Goal: Information Seeking & Learning: Get advice/opinions

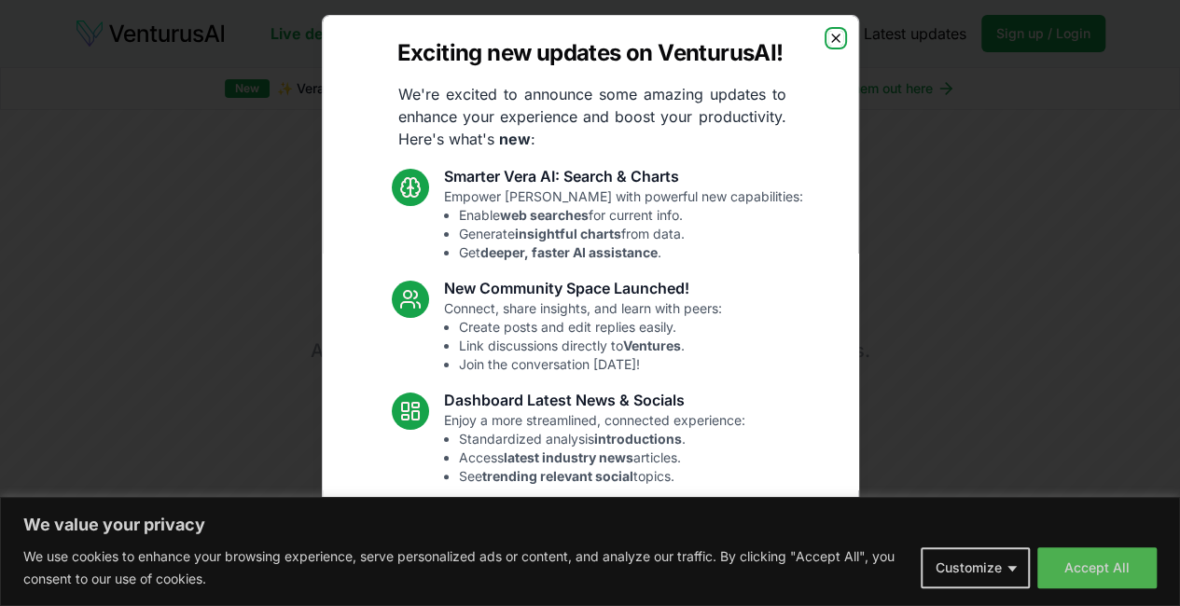
click at [828, 41] on icon "button" at bounding box center [835, 38] width 15 height 15
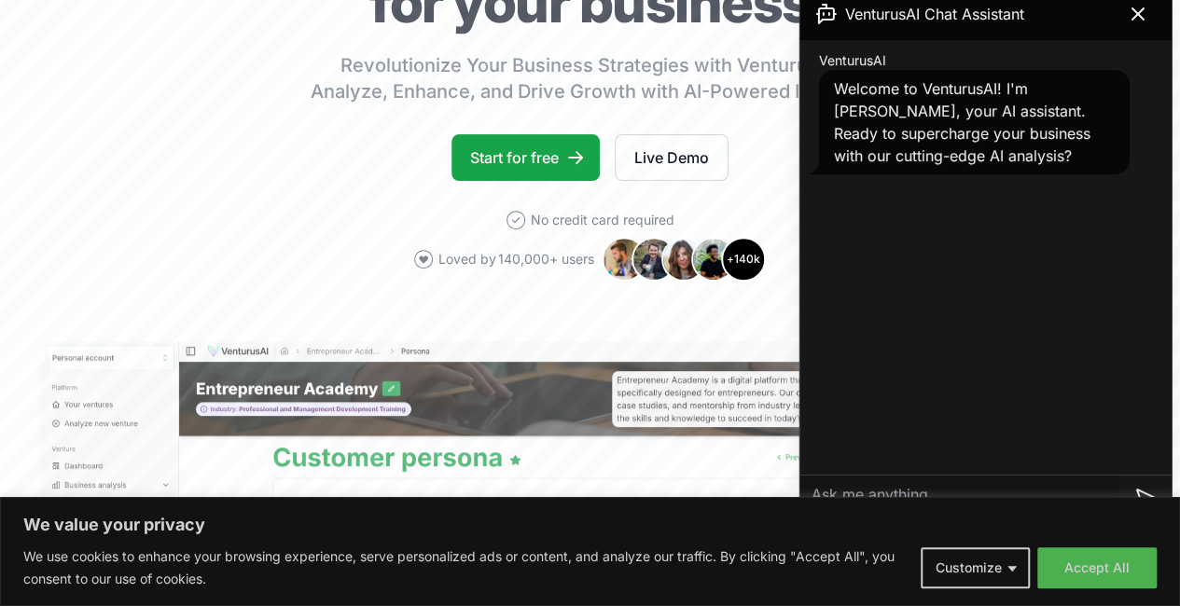
scroll to position [260, 19]
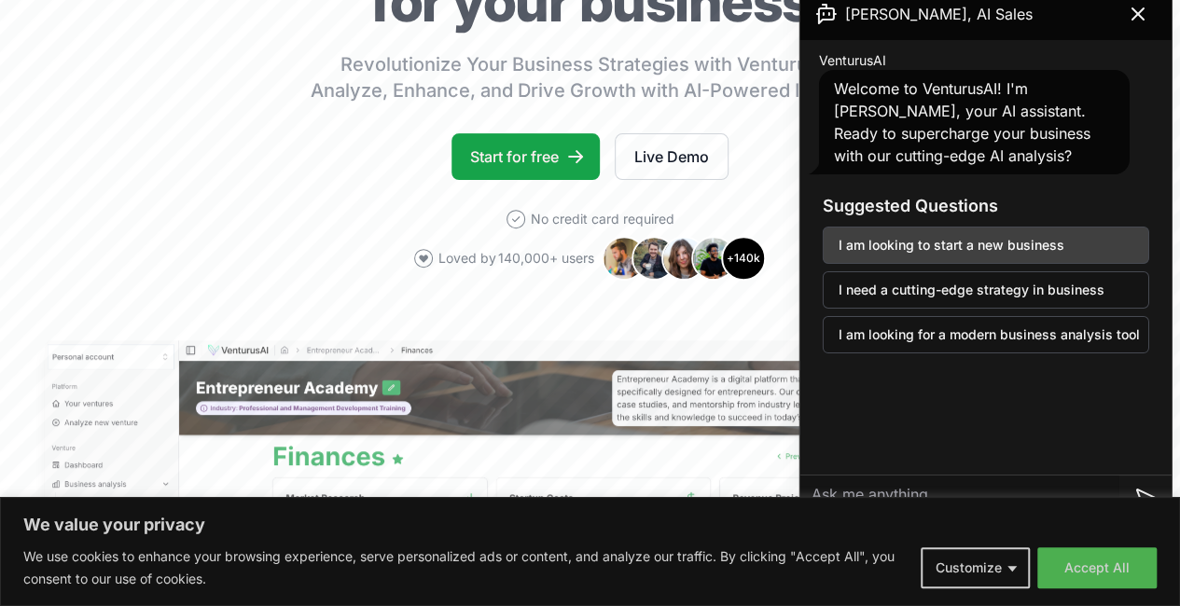
click at [1051, 253] on button "I am looking to start a new business" at bounding box center [985, 245] width 326 height 37
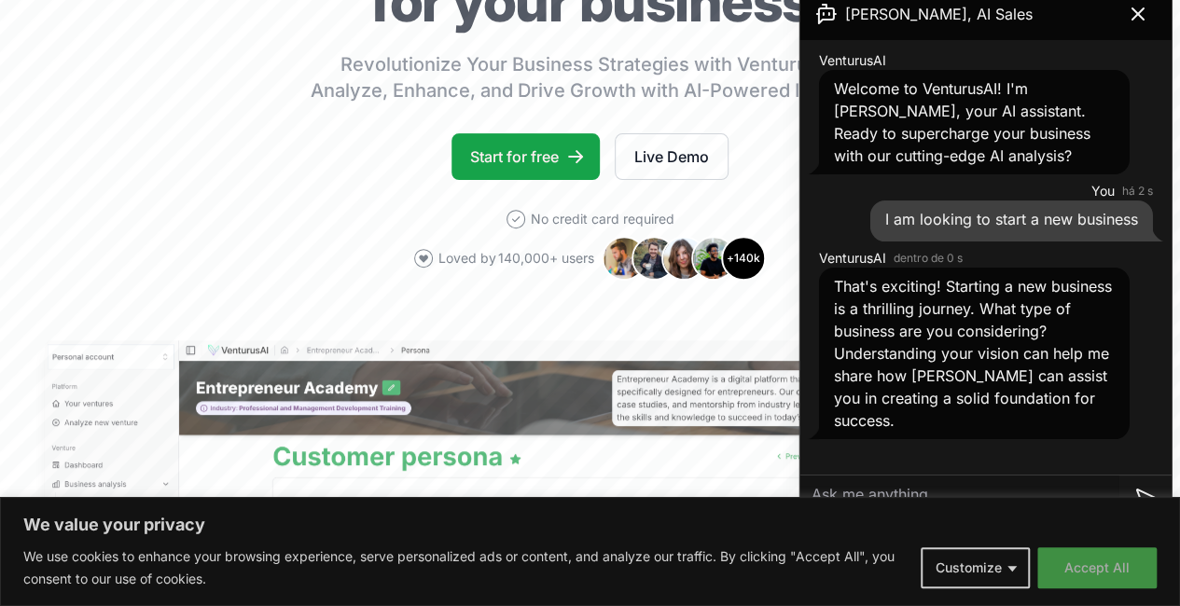
click at [1079, 566] on button "Accept All" at bounding box center [1096, 567] width 119 height 41
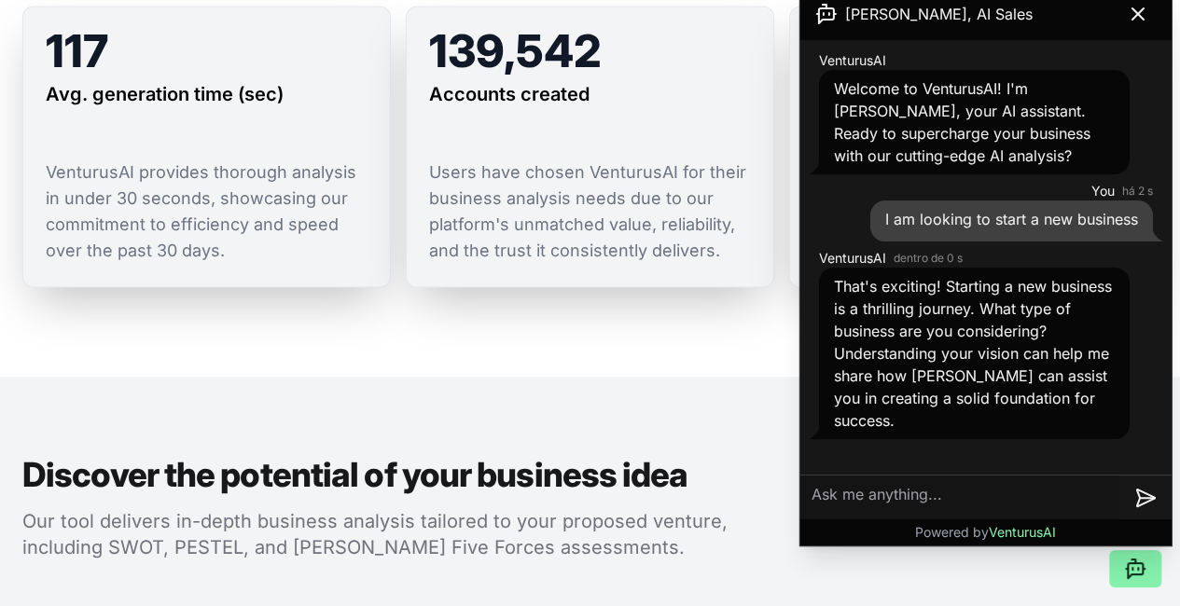
scroll to position [1452, 0]
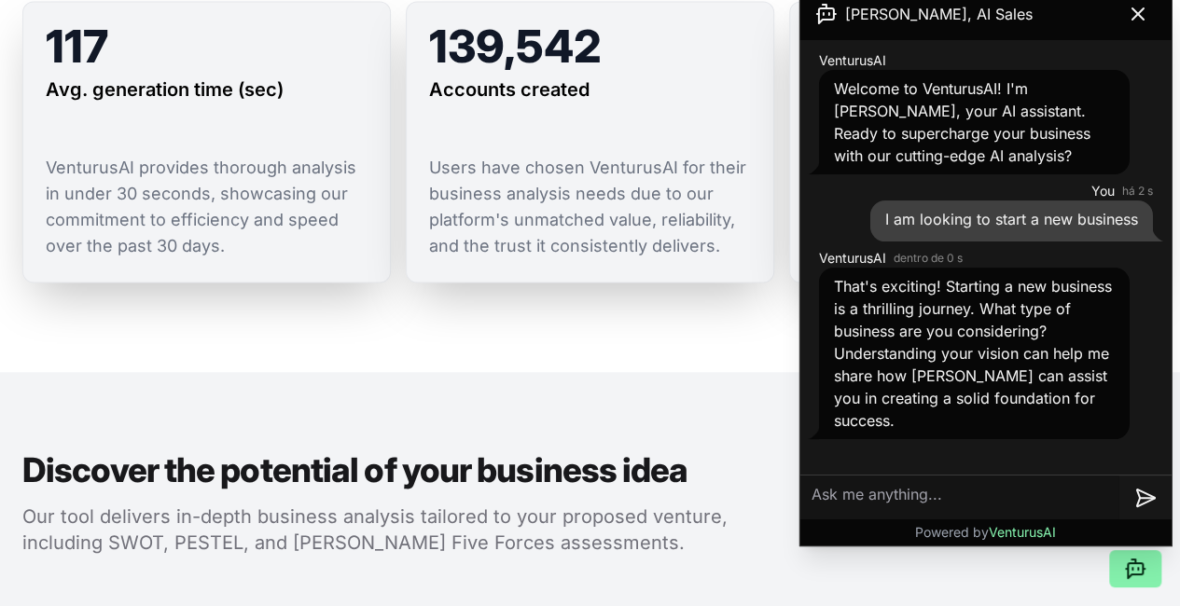
click at [932, 497] on textarea at bounding box center [959, 498] width 319 height 45
type textarea "o"
type textarea "s"
type textarea "somethin techie , that i can do remote"
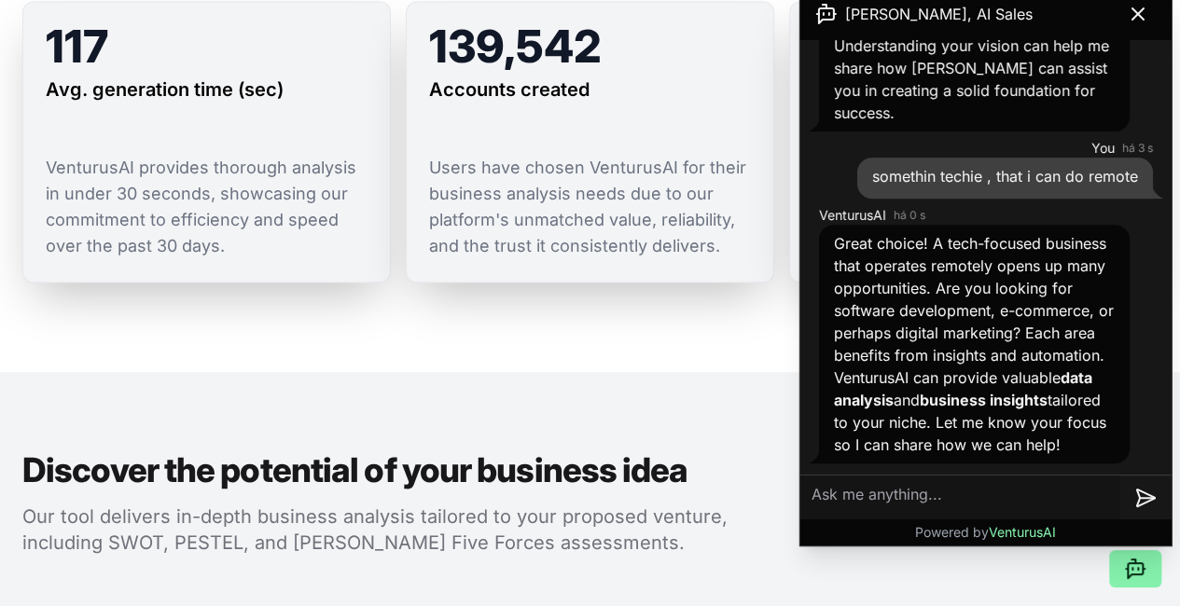
scroll to position [352, 0]
type textarea "three of them"
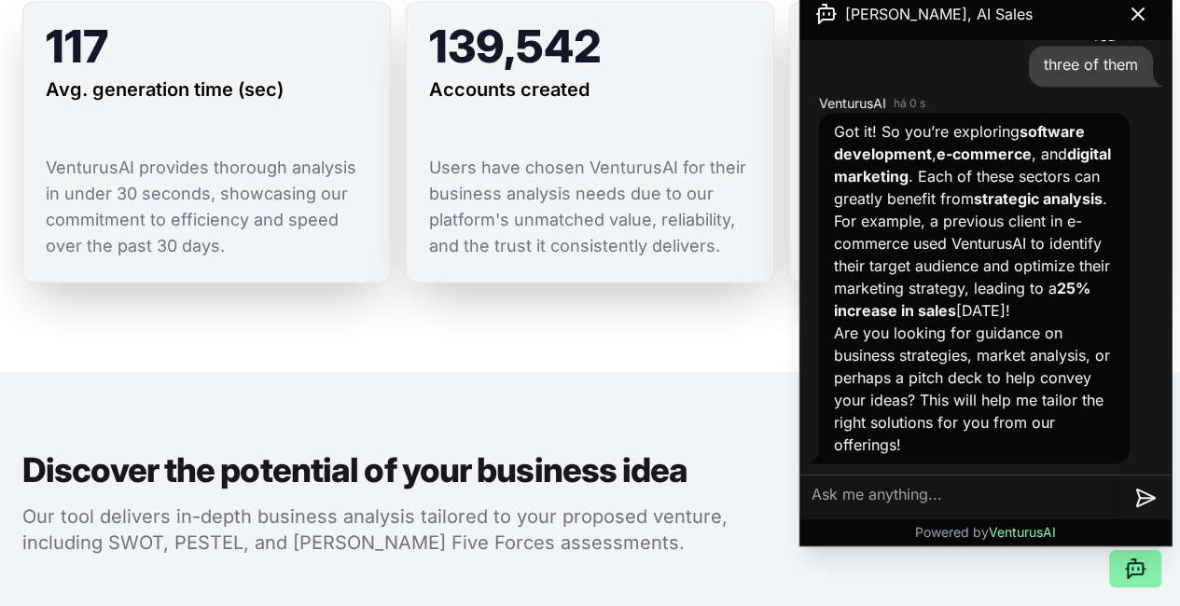
scroll to position [840, 0]
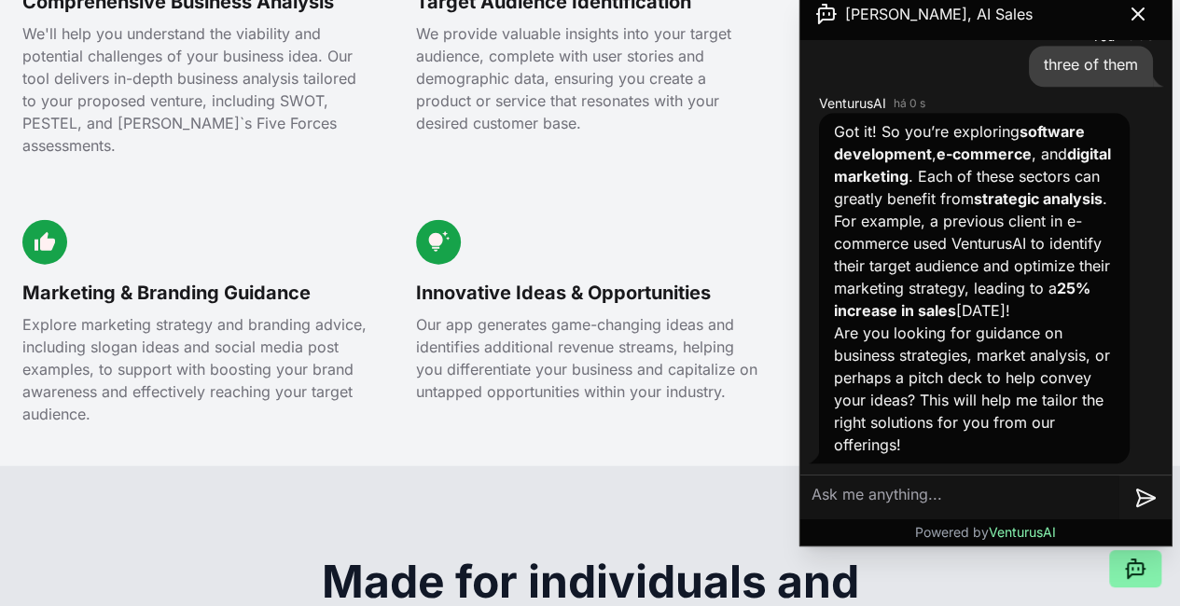
scroll to position [2152, 0]
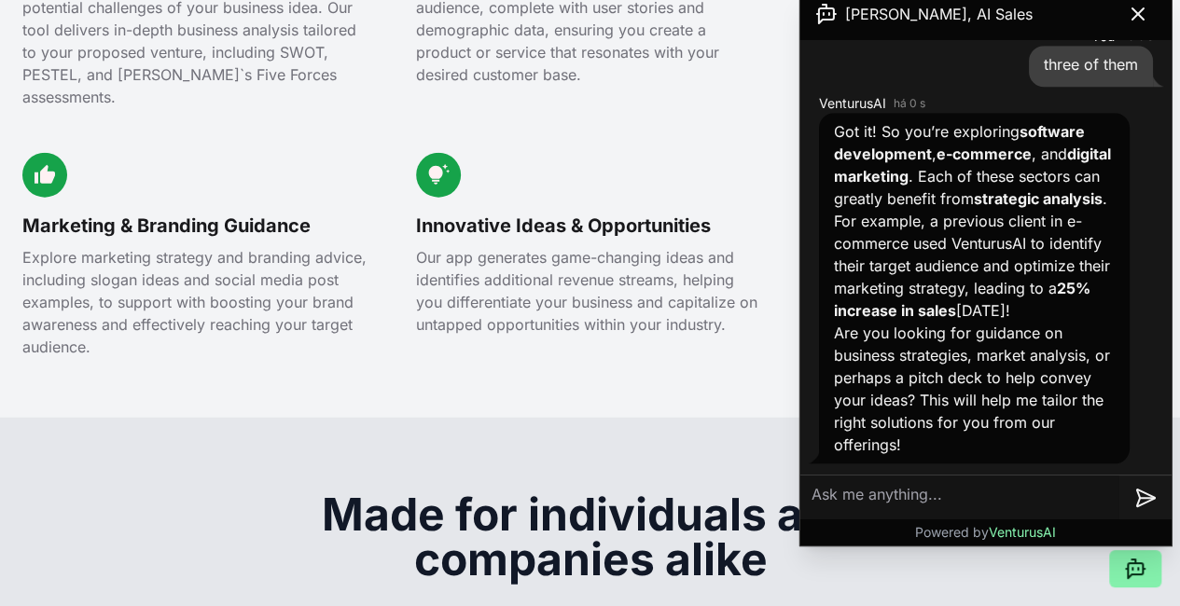
click at [858, 490] on textarea at bounding box center [959, 498] width 319 height 45
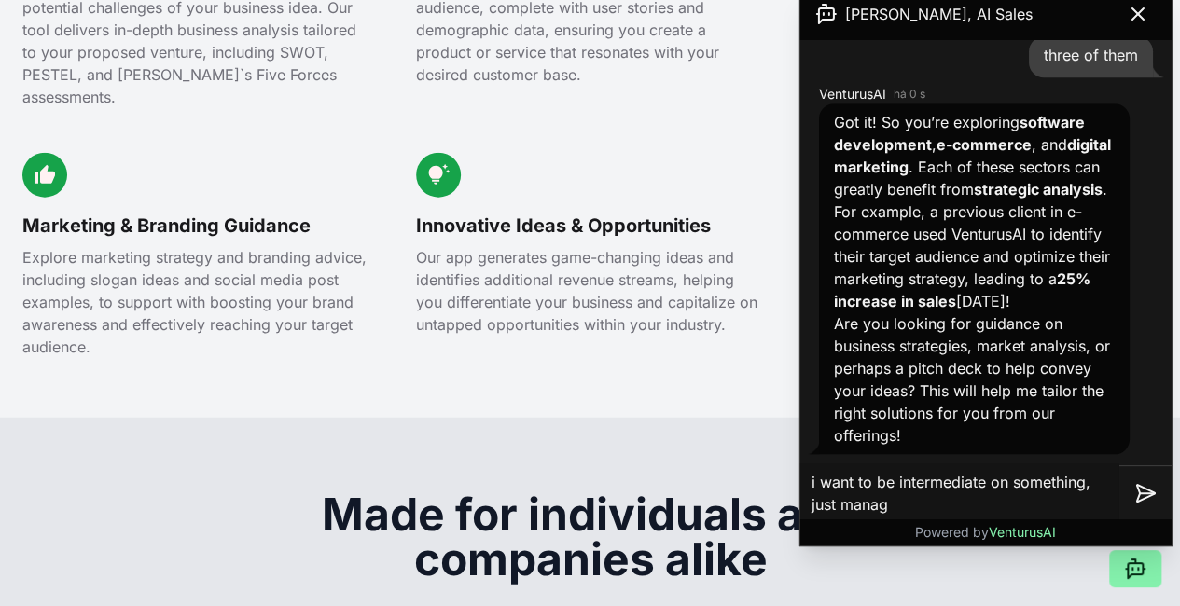
type textarea "i want to be intermediate on something, just manage"
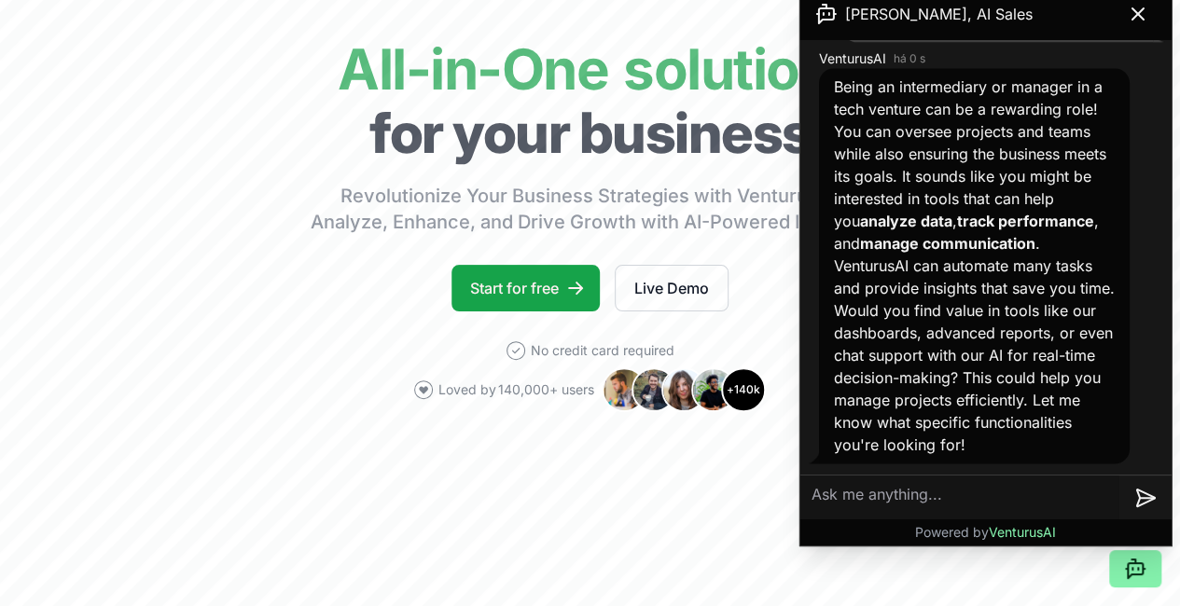
scroll to position [0, 0]
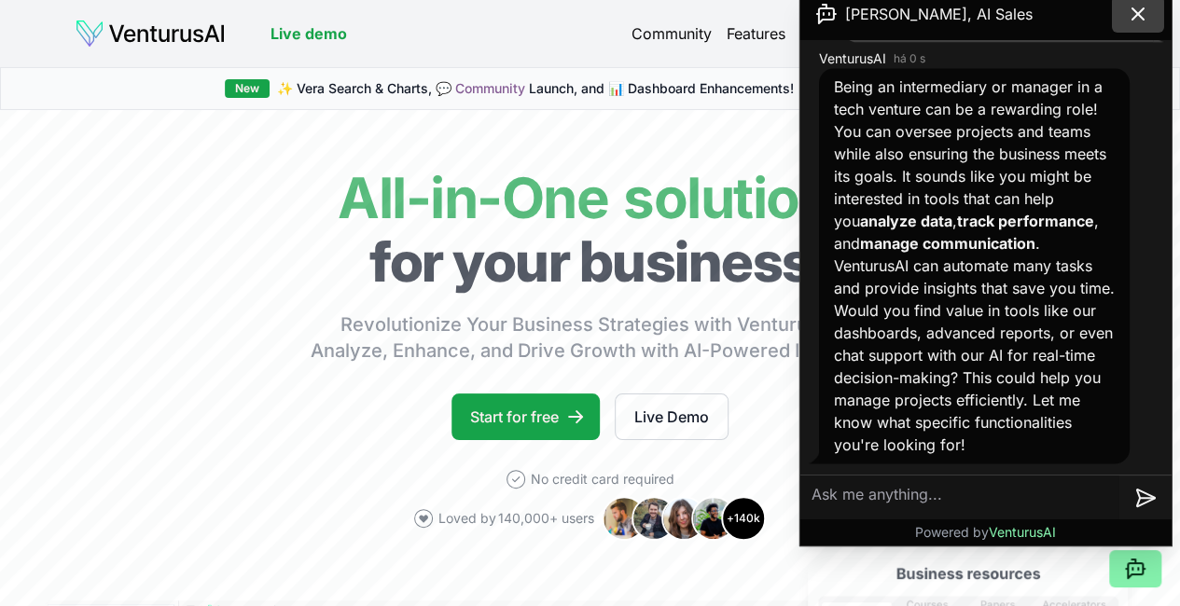
click at [1136, 12] on icon at bounding box center [1137, 13] width 11 height 11
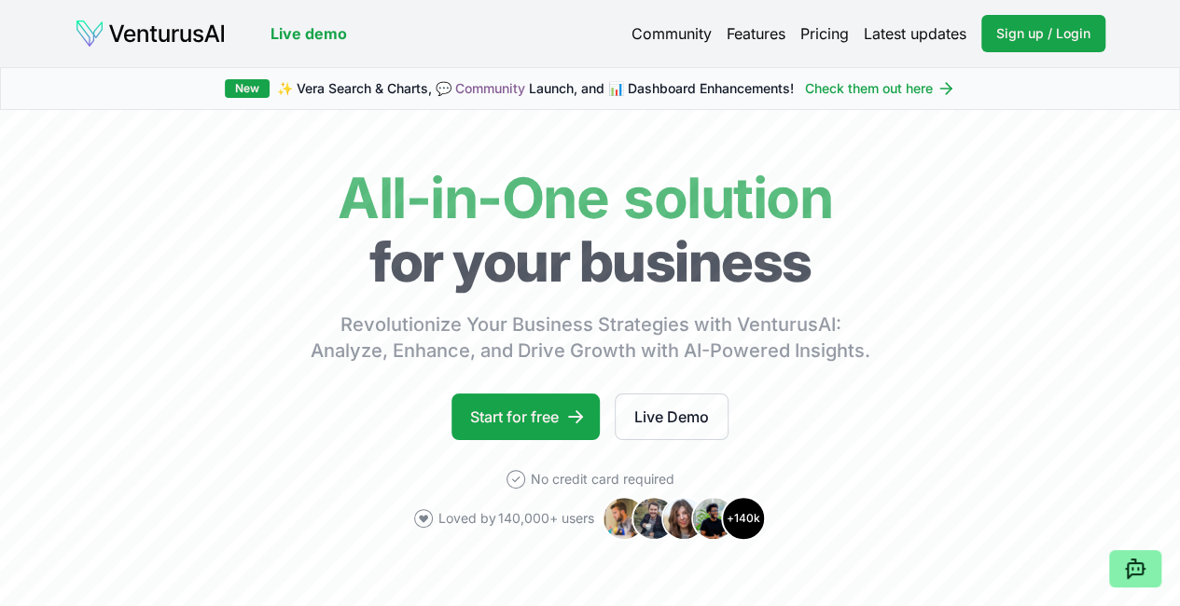
click at [370, 89] on span "✨ [PERSON_NAME] Search & Charts, 💬 Community Launch, and 📊 Dashboard Enhancemen…" at bounding box center [535, 88] width 517 height 19
click at [692, 433] on link "Live Demo" at bounding box center [672, 417] width 114 height 47
